Goal: Check status: Check status

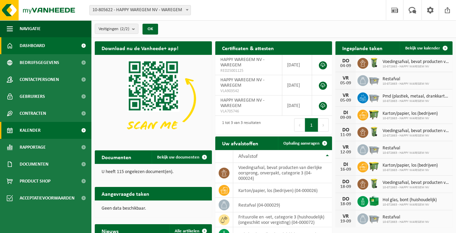
click at [28, 130] on span "Kalender" at bounding box center [30, 130] width 21 height 17
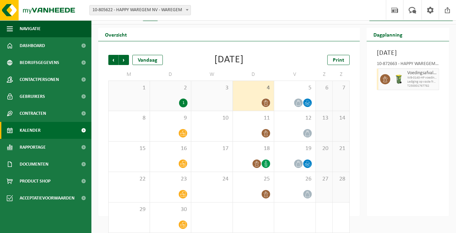
scroll to position [20, 0]
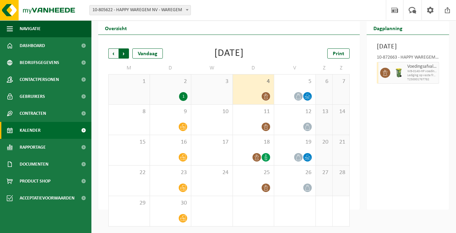
click at [114, 52] on span "Vorige" at bounding box center [113, 53] width 10 height 10
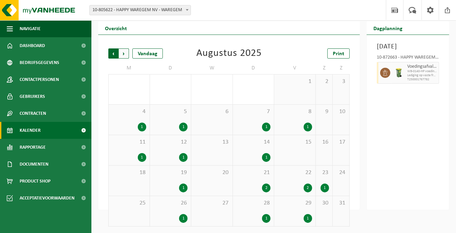
click at [124, 50] on span "Volgende" at bounding box center [124, 53] width 10 height 10
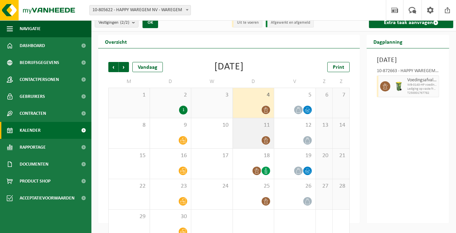
scroll to position [0, 0]
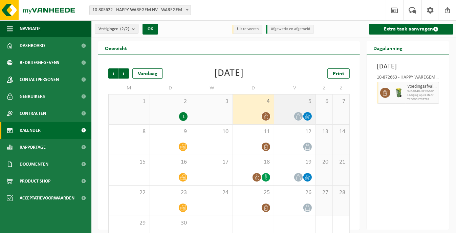
click at [295, 105] on div "5" at bounding box center [294, 109] width 41 height 30
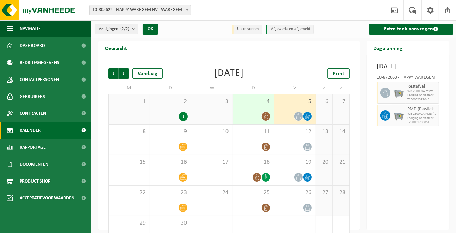
click at [250, 110] on div "4" at bounding box center [253, 109] width 41 height 30
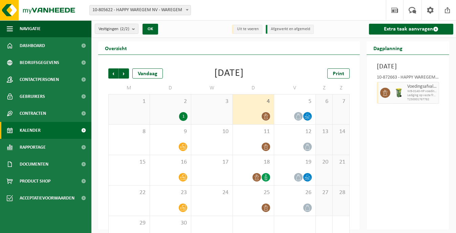
click at [252, 107] on div "4" at bounding box center [253, 109] width 41 height 30
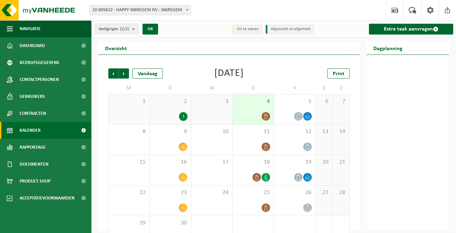
click at [252, 107] on div "4" at bounding box center [253, 109] width 41 height 30
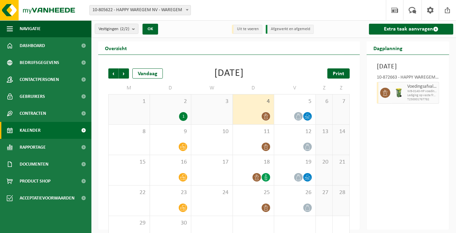
click at [341, 73] on span "Print" at bounding box center [339, 73] width 12 height 5
